Goal: Information Seeking & Learning: Understand process/instructions

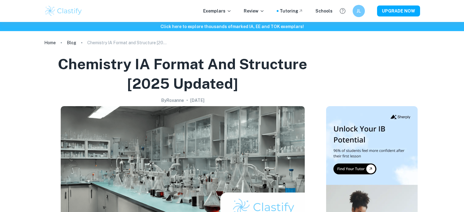
scroll to position [407, 0]
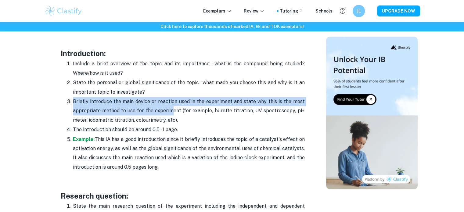
drag, startPoint x: 70, startPoint y: 99, endPoint x: 174, endPoint y: 111, distance: 104.9
click at [174, 111] on li "Briefly introduce the main device or reaction used in the experiment and state …" at bounding box center [189, 111] width 232 height 28
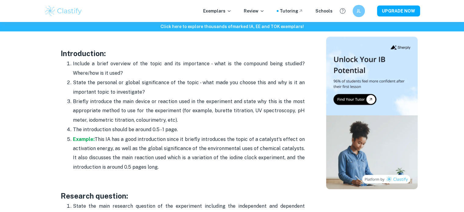
click at [184, 119] on p "Briefly introduce the main device or reaction used in the experiment and state …" at bounding box center [189, 111] width 232 height 28
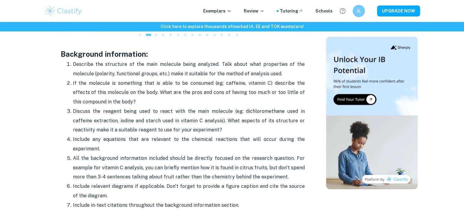
scroll to position [813, 0]
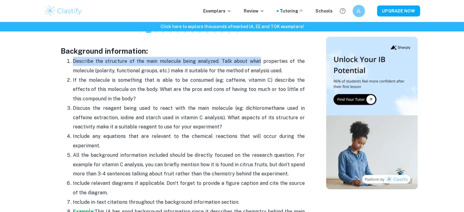
drag, startPoint x: 72, startPoint y: 60, endPoint x: 262, endPoint y: 65, distance: 190.4
click at [262, 65] on li "Describe the structure of the main molecule being analyzed. Talk about what pro…" at bounding box center [189, 65] width 232 height 19
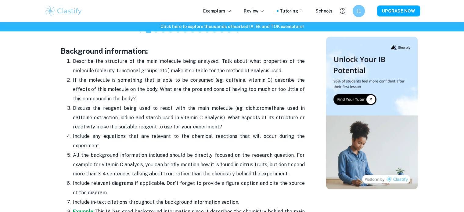
click at [277, 66] on p "Describe the structure of the main molecule being analyzed. Talk about what pro…" at bounding box center [189, 66] width 232 height 19
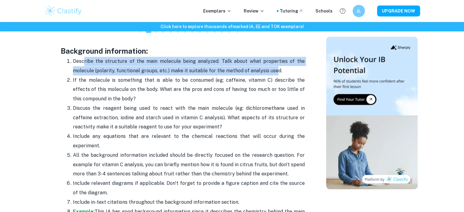
drag, startPoint x: 274, startPoint y: 73, endPoint x: 83, endPoint y: 63, distance: 190.6
click at [83, 63] on p "Describe the structure of the main molecule being analyzed. Talk about what pro…" at bounding box center [189, 66] width 232 height 19
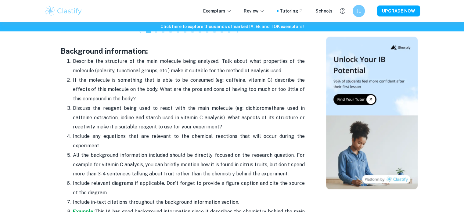
click at [91, 80] on p "If the molecule is something that is able to be consumed (eg; caffeine, vitamin…" at bounding box center [189, 90] width 232 height 28
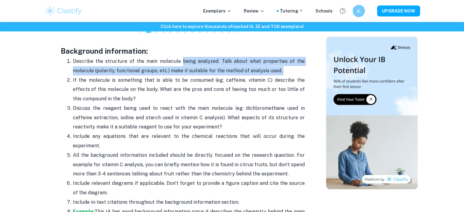
drag, startPoint x: 71, startPoint y: 78, endPoint x: 182, endPoint y: 65, distance: 112.0
click at [182, 65] on ol "Describe the structure of the main molecule being analyzed. Talk about what pro…" at bounding box center [183, 154] width 244 height 197
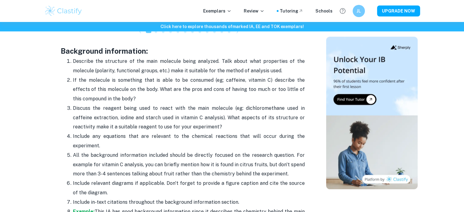
click at [187, 77] on p "If the molecule is something that is able to be consumed (eg; caffeine, vitamin…" at bounding box center [189, 90] width 232 height 28
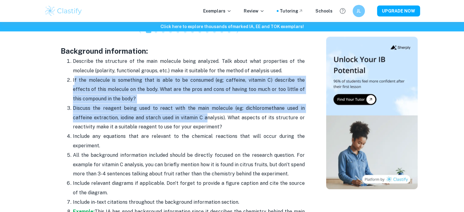
drag, startPoint x: 75, startPoint y: 79, endPoint x: 176, endPoint y: 116, distance: 107.6
click at [185, 113] on ol "Describe the structure of the main molecule being analyzed. Talk about what pro…" at bounding box center [183, 154] width 244 height 197
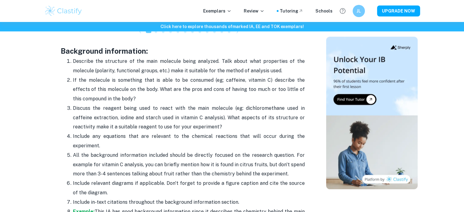
click at [160, 134] on span "Include any equations that are relevant to the chemical reactions that will occ…" at bounding box center [189, 140] width 232 height 15
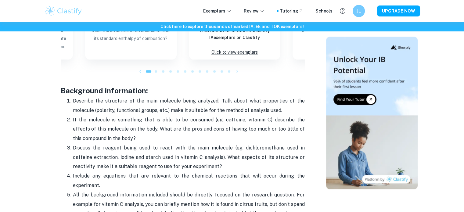
scroll to position [772, 0]
